Goal: Check status: Check status

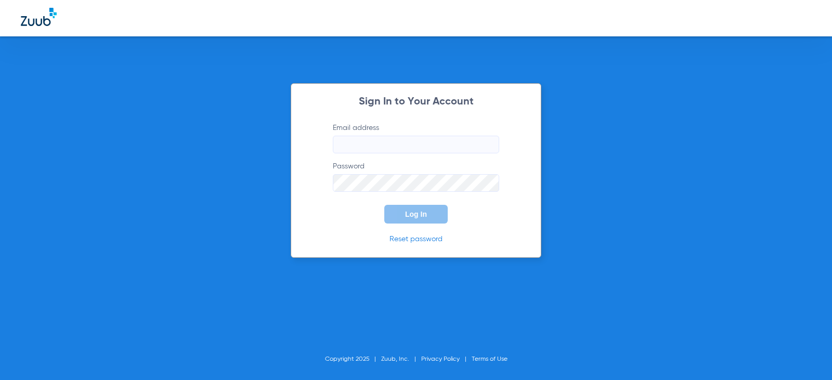
click at [356, 149] on input "Email address" at bounding box center [416, 145] width 166 height 18
type input "[EMAIL_ADDRESS][DOMAIN_NAME]"
click at [384, 205] on button "Log In" at bounding box center [415, 214] width 63 height 19
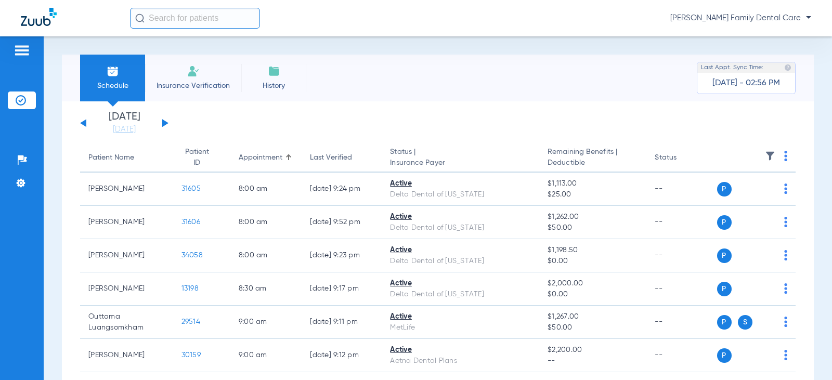
click at [164, 122] on button at bounding box center [165, 123] width 6 height 8
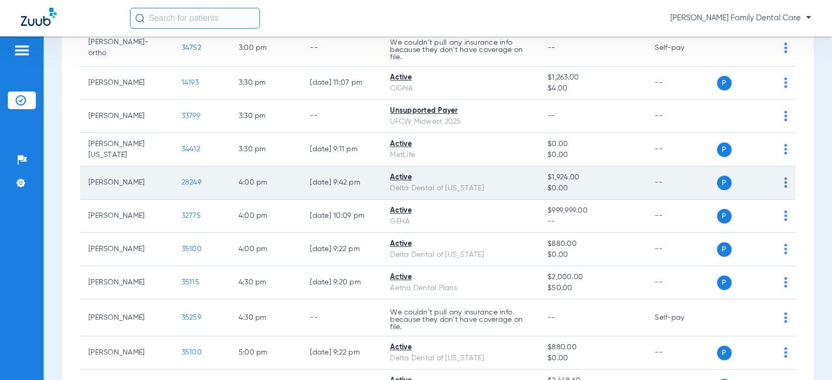
scroll to position [1872, 0]
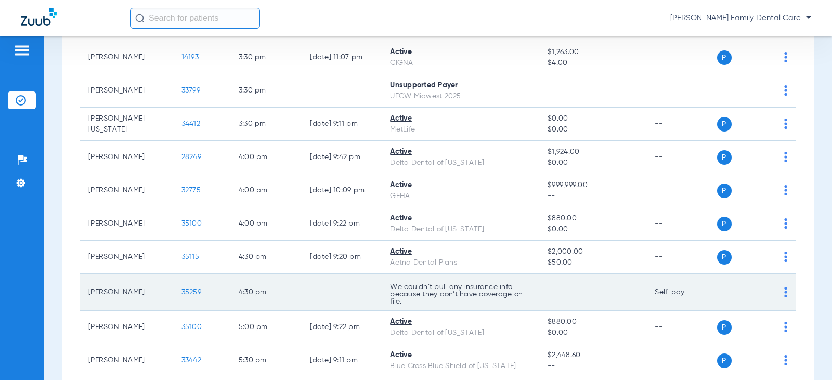
drag, startPoint x: 779, startPoint y: 294, endPoint x: 629, endPoint y: 307, distance: 150.4
click at [629, 307] on td "--" at bounding box center [592, 292] width 107 height 37
click at [784, 291] on img at bounding box center [785, 292] width 3 height 10
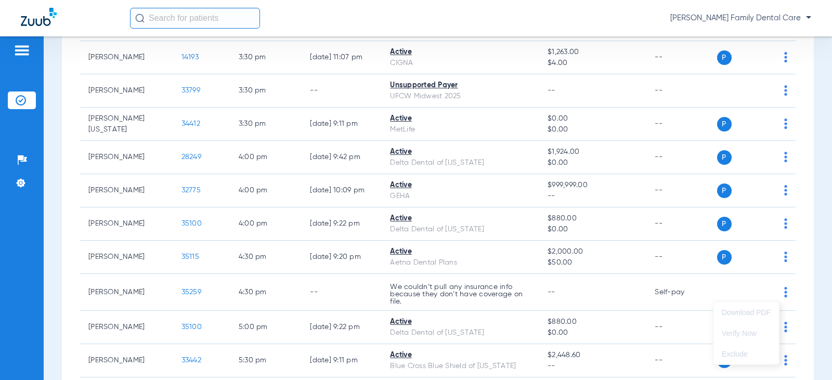
click at [703, 285] on div at bounding box center [416, 190] width 832 height 380
